Goal: Task Accomplishment & Management: Manage account settings

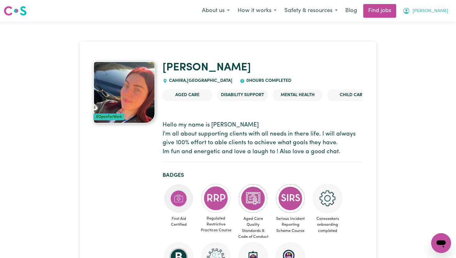
click at [428, 10] on span "Taylor-Rose" at bounding box center [431, 11] width 36 height 7
click at [426, 21] on link "My Account" at bounding box center [427, 24] width 49 height 12
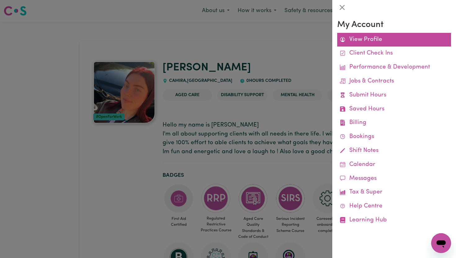
click at [363, 43] on link "View Profile" at bounding box center [394, 40] width 114 height 14
click at [367, 35] on link "View Profile" at bounding box center [394, 40] width 114 height 14
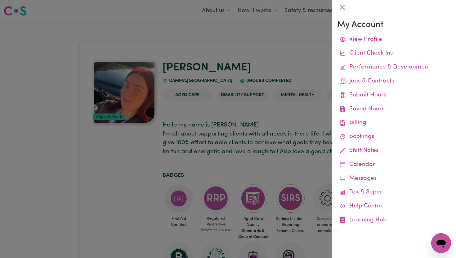
click at [319, 174] on div at bounding box center [228, 129] width 456 height 258
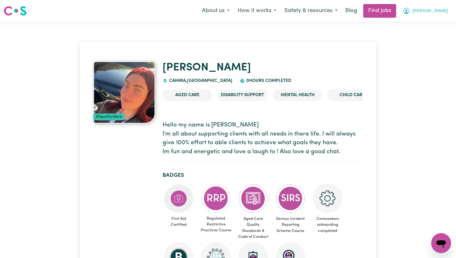
click at [433, 16] on button "Taylor-Rose" at bounding box center [426, 10] width 54 height 13
click at [428, 24] on link "My Account" at bounding box center [427, 24] width 49 height 12
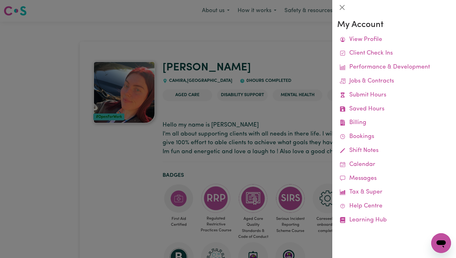
click at [303, 184] on div at bounding box center [228, 129] width 456 height 258
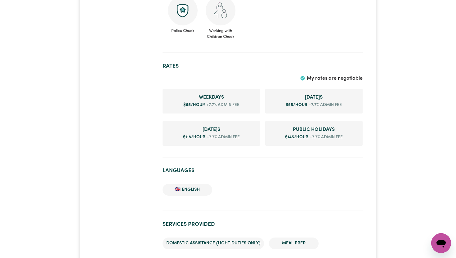
scroll to position [395, 0]
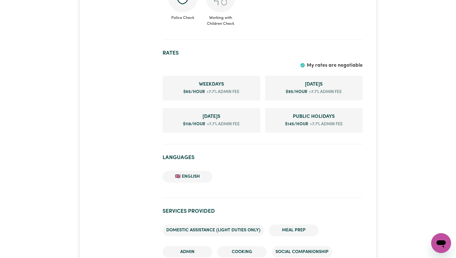
click at [338, 67] on span "My rates are negotiable" at bounding box center [335, 65] width 56 height 5
click at [217, 89] on span "+7.7% admin fee" at bounding box center [222, 92] width 34 height 6
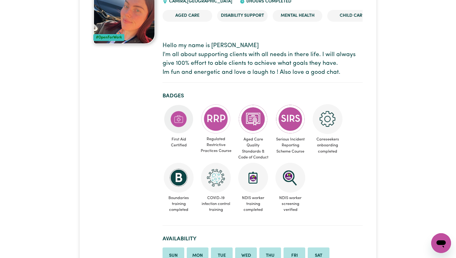
scroll to position [0, 0]
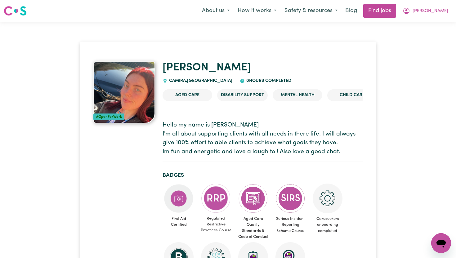
click at [449, 242] on div "Open messaging window" at bounding box center [441, 243] width 19 height 19
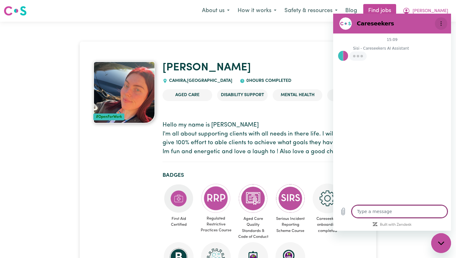
click at [438, 29] on button "Options menu" at bounding box center [441, 23] width 12 height 12
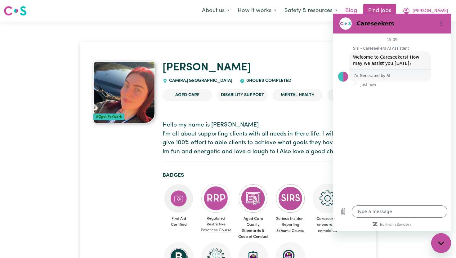
click at [361, 8] on link "Blog" at bounding box center [350, 11] width 19 height 14
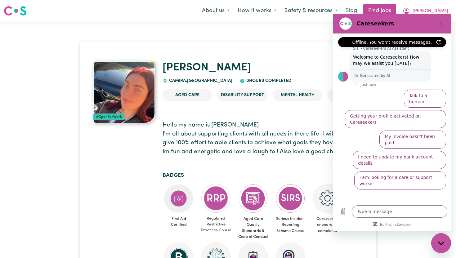
click at [407, 10] on icon "My Account" at bounding box center [406, 10] width 2 height 2
click at [270, 12] on button "How it works" at bounding box center [257, 10] width 47 height 13
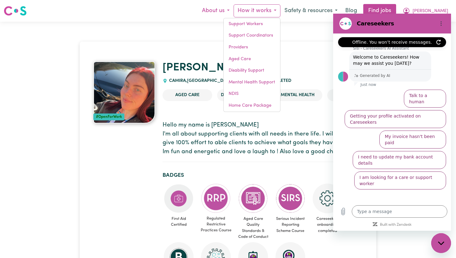
click at [225, 16] on button "About us" at bounding box center [216, 10] width 36 height 13
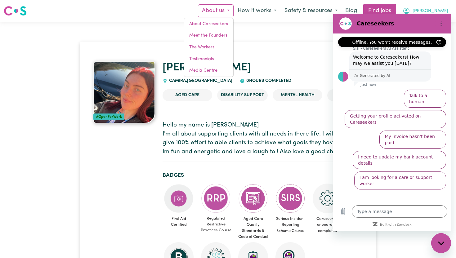
click at [431, 11] on span "Taylor-Rose" at bounding box center [431, 11] width 36 height 7
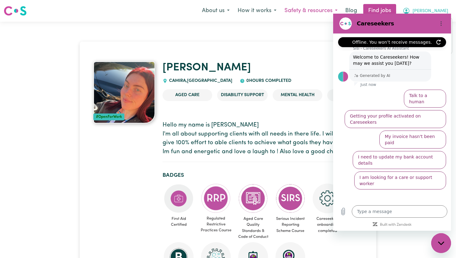
click at [315, 14] on button "Safety & resources" at bounding box center [310, 10] width 61 height 13
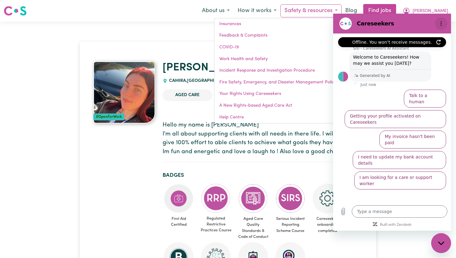
click at [441, 25] on icon "Options menu" at bounding box center [441, 23] width 5 height 5
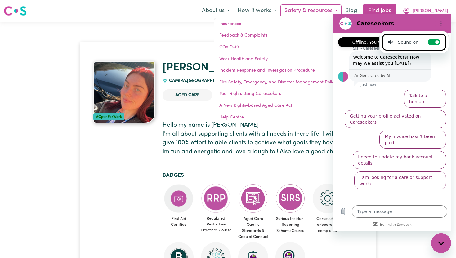
click at [308, 149] on p "Hello my name is Taylor I'm all about supporting clients with all needs in ther…" at bounding box center [263, 139] width 200 height 36
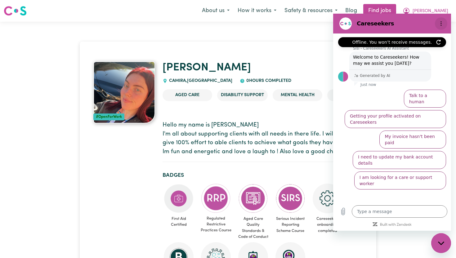
click at [443, 24] on icon "Options menu" at bounding box center [441, 23] width 5 height 5
click at [361, 11] on link "Blog" at bounding box center [350, 11] width 19 height 14
click at [442, 240] on div "Close messaging window" at bounding box center [441, 243] width 19 height 19
type textarea "x"
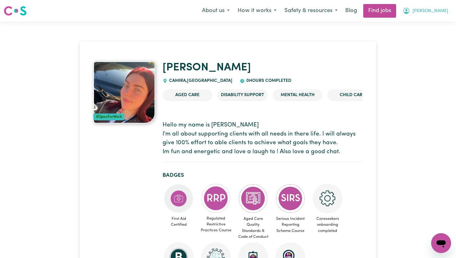
click at [425, 16] on button "Taylor-Rose" at bounding box center [426, 10] width 54 height 13
click at [421, 38] on link "My Dashboard" at bounding box center [427, 36] width 49 height 12
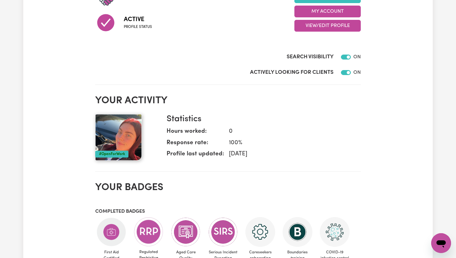
scroll to position [33, 0]
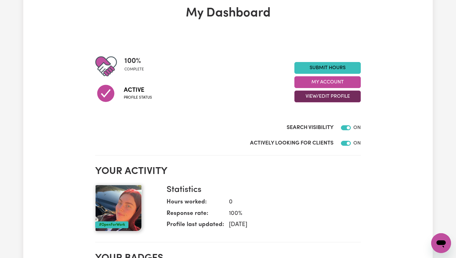
click at [310, 96] on button "View/Edit Profile" at bounding box center [327, 97] width 66 height 12
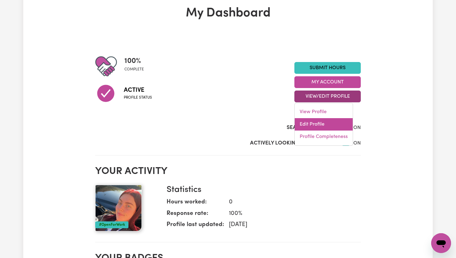
click at [304, 121] on link "Edit Profile" at bounding box center [324, 124] width 58 height 12
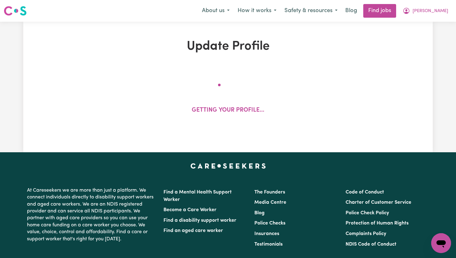
select select "female"
select select "Australian Citizen"
select select "Studying a healthcare related degree or qualification"
select select "65"
select select "95"
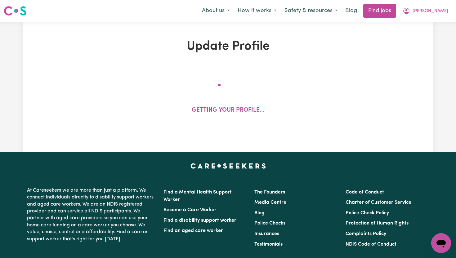
select select "118"
select select "145"
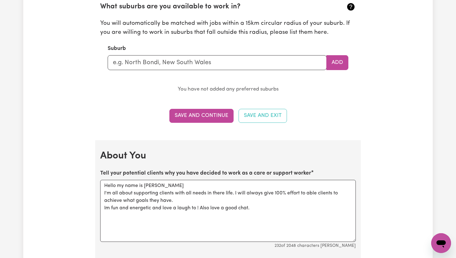
scroll to position [702, 0]
click at [163, 63] on input "text" at bounding box center [217, 62] width 219 height 15
type input "Camira"
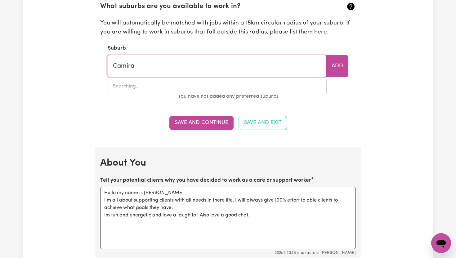
type input "Camira, New South Wales, 2469"
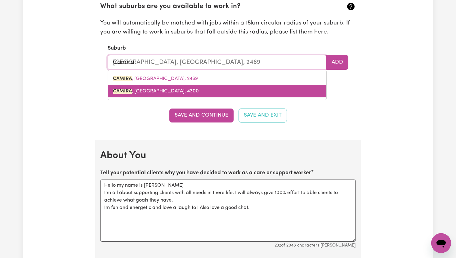
click at [151, 87] on link "CAMIRA , Queensland, 4300" at bounding box center [217, 91] width 218 height 12
type input "CAMIRA, Queensland, 4300"
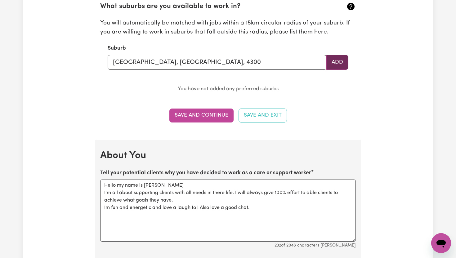
click at [331, 62] on button "Add" at bounding box center [337, 62] width 22 height 15
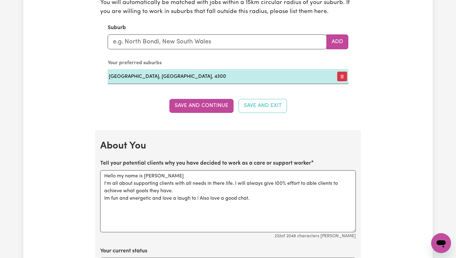
scroll to position [724, 0]
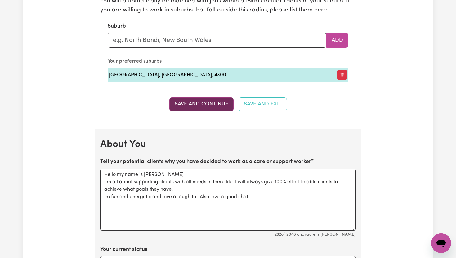
click at [198, 105] on button "Save and Continue" at bounding box center [201, 104] width 64 height 14
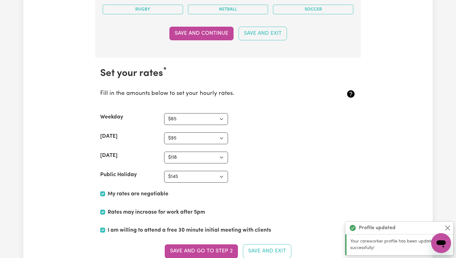
scroll to position [1388, 0]
click at [191, 120] on select "N/A $37 $38 $39 $40 $41 $42 $43 $44 $45 $46 $47 $48 $49 $50 $51 $52 $53 $54 $55…" at bounding box center [196, 119] width 64 height 12
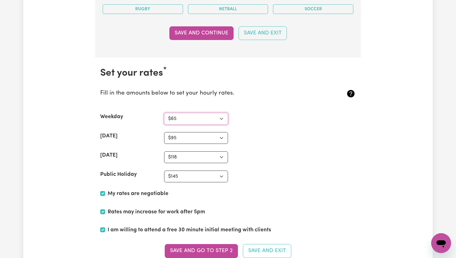
select select "67"
click at [164, 113] on select "N/A $37 $38 $39 $40 $41 $42 $43 $44 $45 $46 $47 $48 $49 $50 $51 $52 $53 $54 $55…" at bounding box center [196, 119] width 64 height 12
click at [301, 161] on div "Sunday N/A $37 $38 $39 $40 $41 $42 $43 $44 $45 $46 $47 $48 $49 $50 $51 $52 $53 …" at bounding box center [228, 157] width 256 height 12
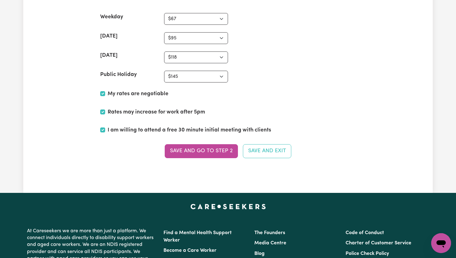
scroll to position [1488, 0]
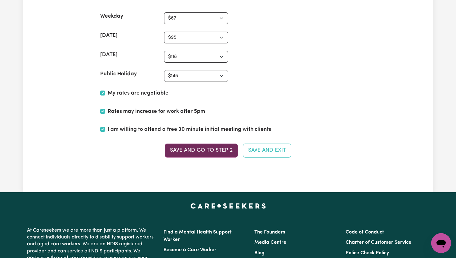
click at [215, 146] on button "Save and go to Step 2" at bounding box center [201, 151] width 73 height 14
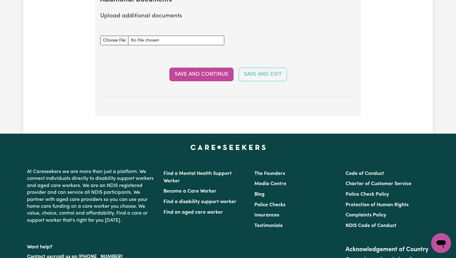
scroll to position [1310, 0]
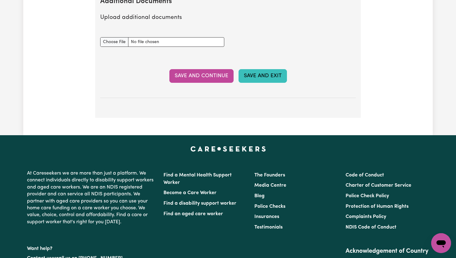
click at [265, 69] on button "Save and Exit" at bounding box center [263, 76] width 48 height 14
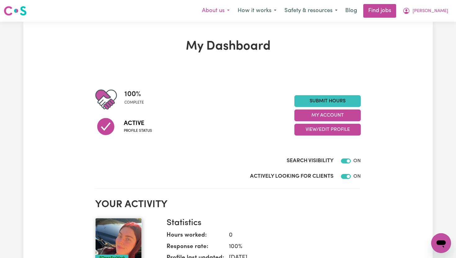
click at [231, 15] on button "About us" at bounding box center [216, 10] width 36 height 13
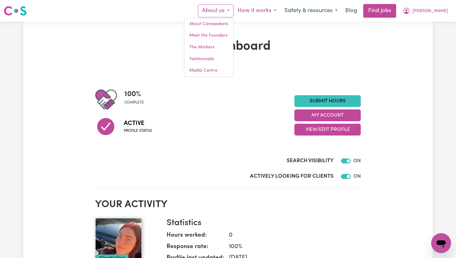
click at [266, 16] on button "How it works" at bounding box center [257, 10] width 47 height 13
